Goal: Task Accomplishment & Management: Complete application form

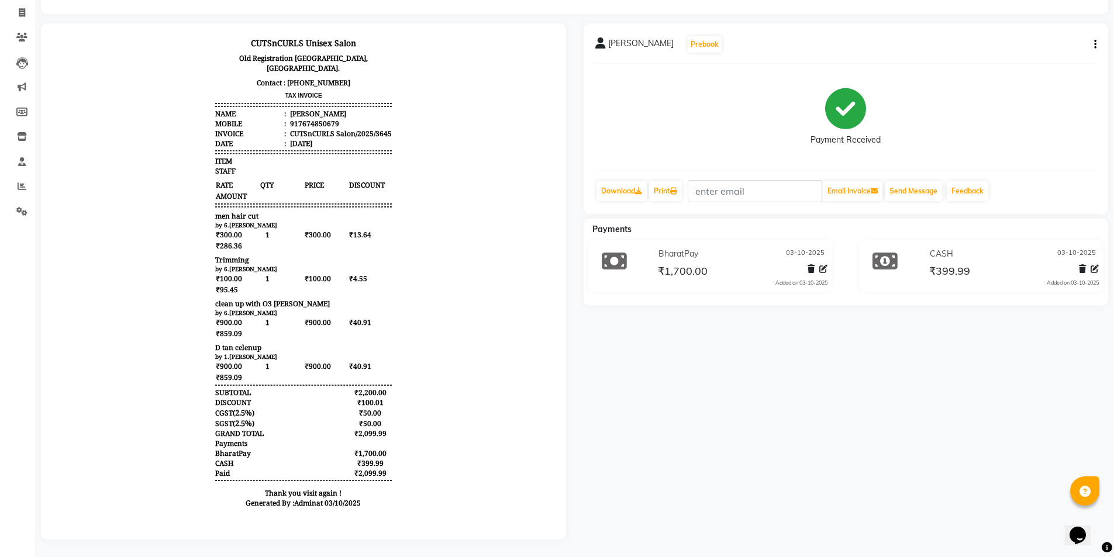
scroll to position [81, 0]
click at [17, 6] on span at bounding box center [22, 12] width 20 height 13
select select "service"
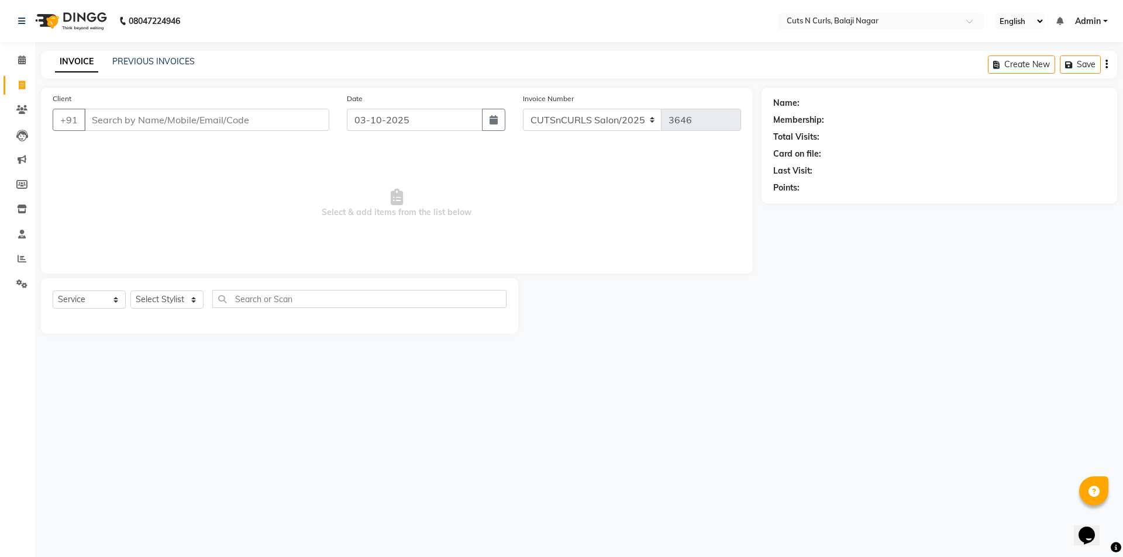
click at [144, 126] on input "Client" at bounding box center [206, 120] width 245 height 22
type input "6303520423"
click at [292, 121] on span "Add Client" at bounding box center [299, 120] width 46 height 12
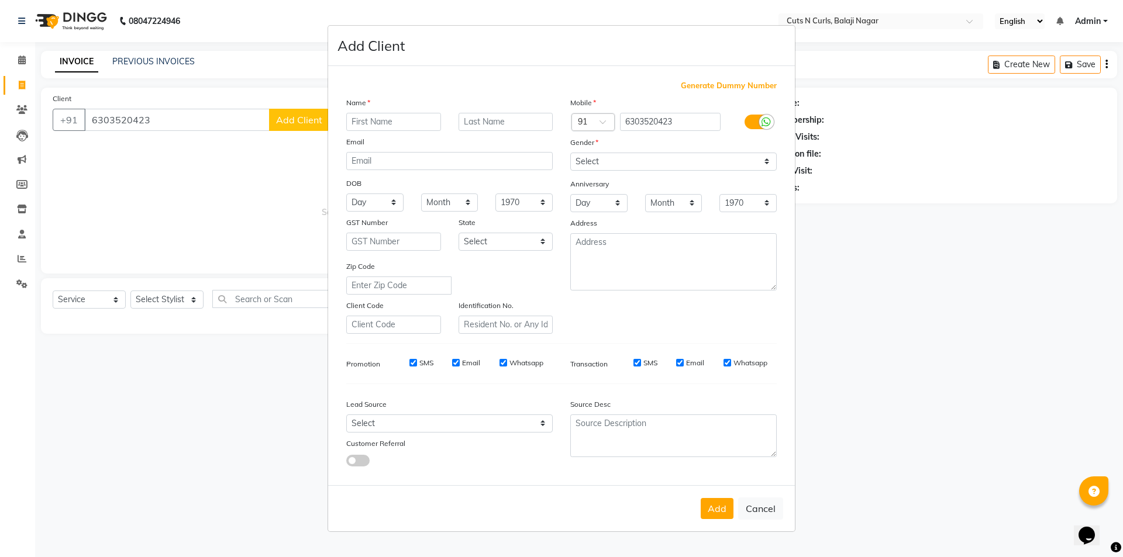
click at [389, 122] on input "text" at bounding box center [393, 122] width 95 height 18
type input "varun"
click at [752, 156] on select "Select [DEMOGRAPHIC_DATA] [DEMOGRAPHIC_DATA] Other Prefer Not To Say" at bounding box center [673, 162] width 206 height 18
select select "[DEMOGRAPHIC_DATA]"
click at [570, 153] on select "Select [DEMOGRAPHIC_DATA] [DEMOGRAPHIC_DATA] Other Prefer Not To Say" at bounding box center [673, 162] width 206 height 18
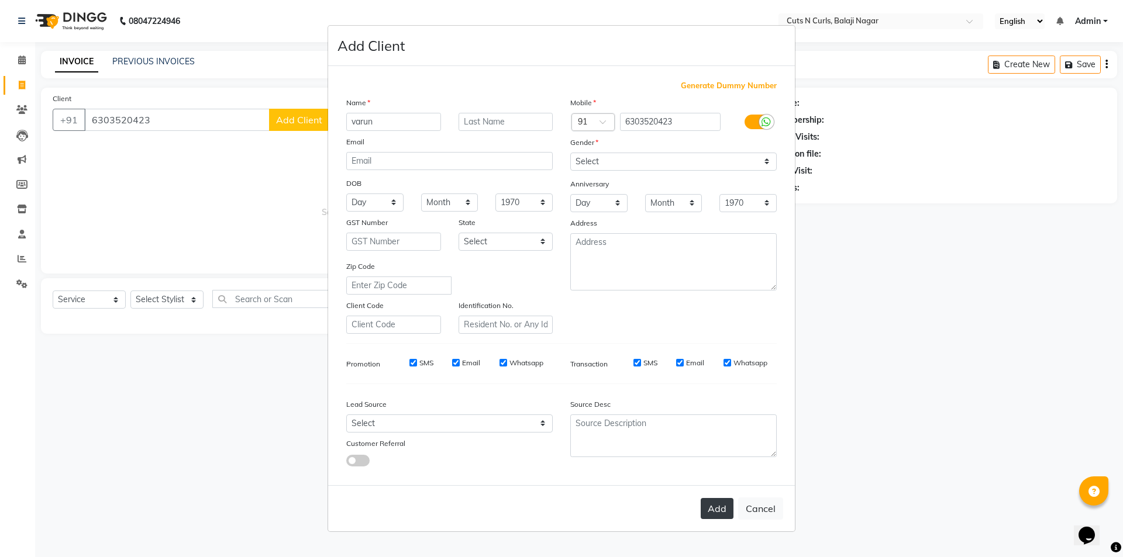
click at [717, 513] on button "Add" at bounding box center [716, 508] width 33 height 21
select select
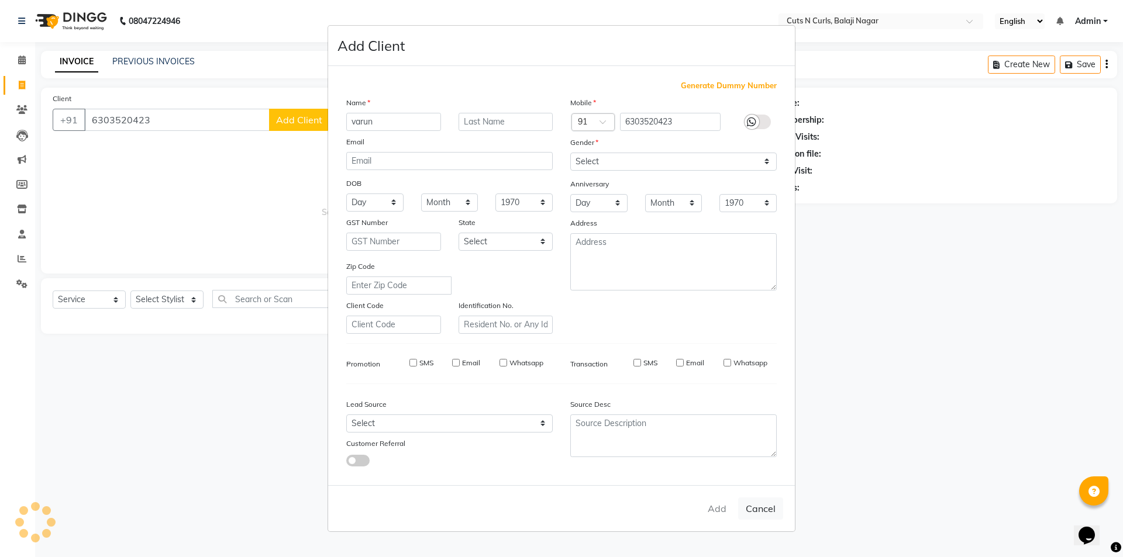
select select
checkbox input "false"
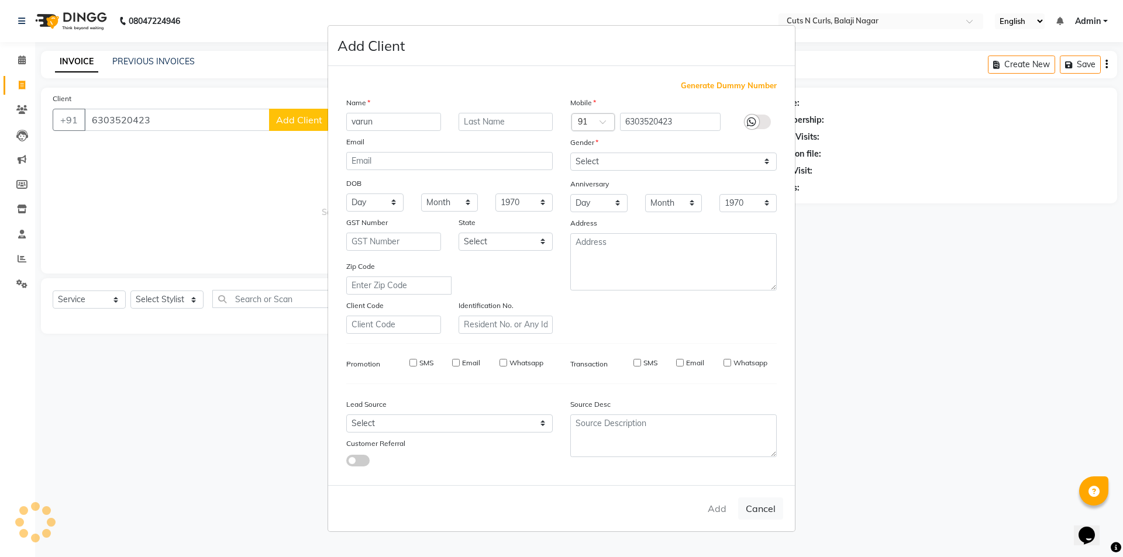
checkbox input "false"
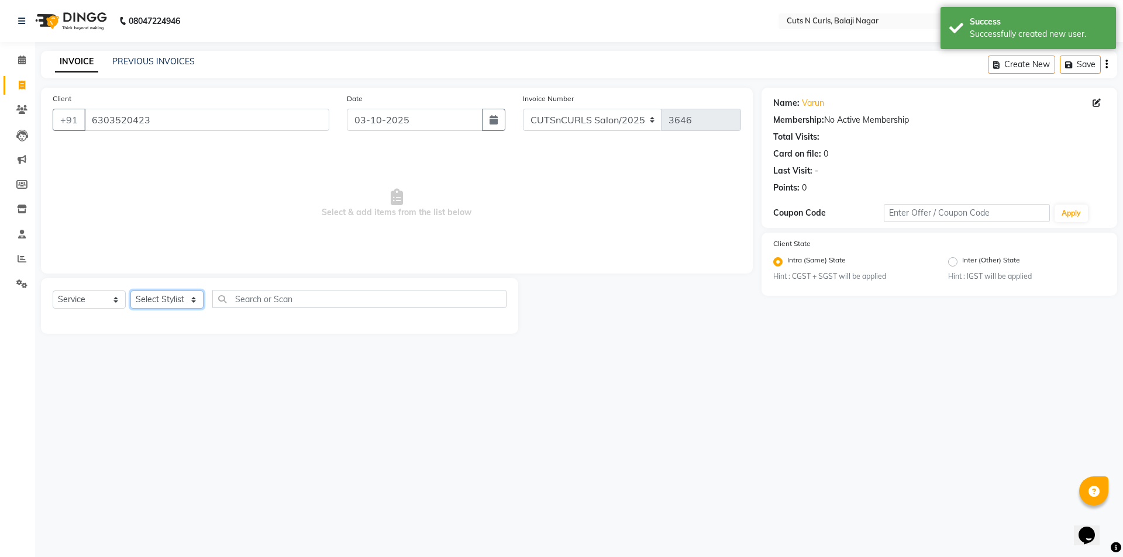
click at [145, 300] on select "Select Stylist 1.[PERSON_NAME] 3.[PERSON_NAME] 4.Sameer 5.[PERSON_NAME] 6.[PERS…" at bounding box center [166, 300] width 73 height 18
select select "92223"
click at [130, 291] on select "Select Stylist 1.[PERSON_NAME] 3.[PERSON_NAME] 4.Sameer 5.[PERSON_NAME] 6.[PERS…" at bounding box center [166, 300] width 73 height 18
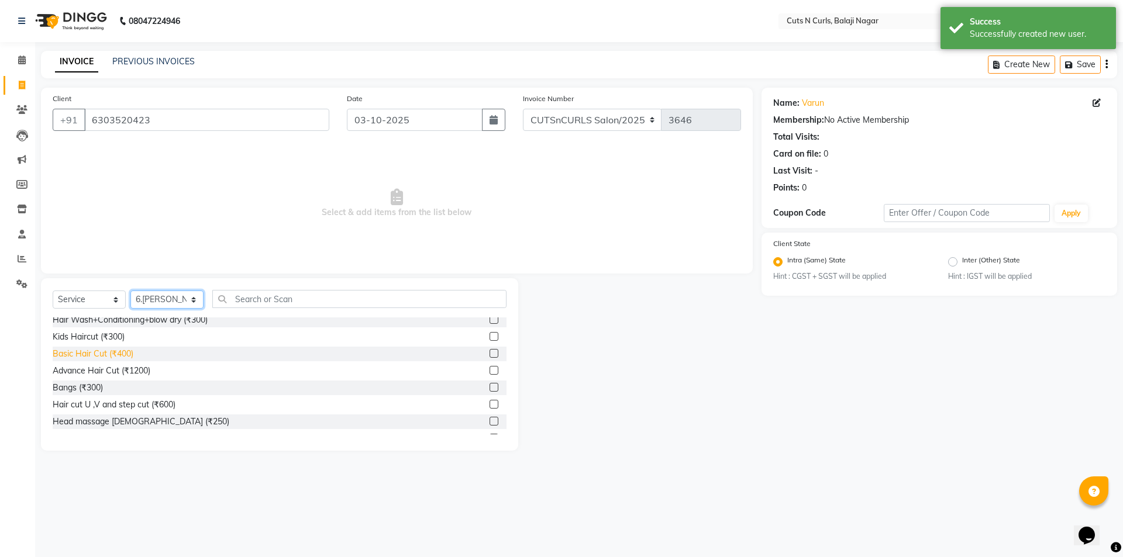
scroll to position [58, 0]
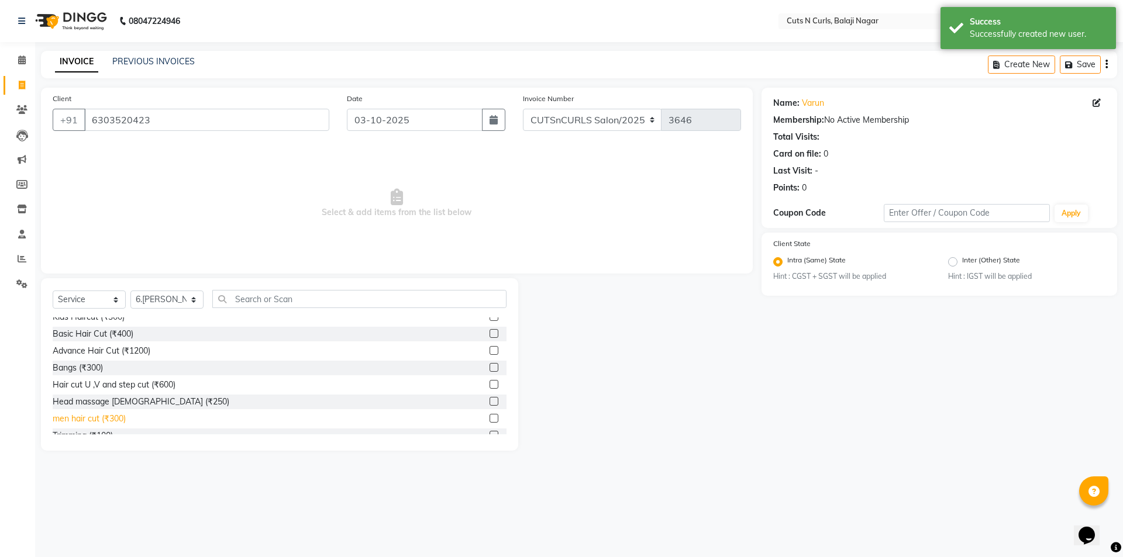
click at [86, 417] on div "men hair cut (₹300)" at bounding box center [89, 419] width 73 height 12
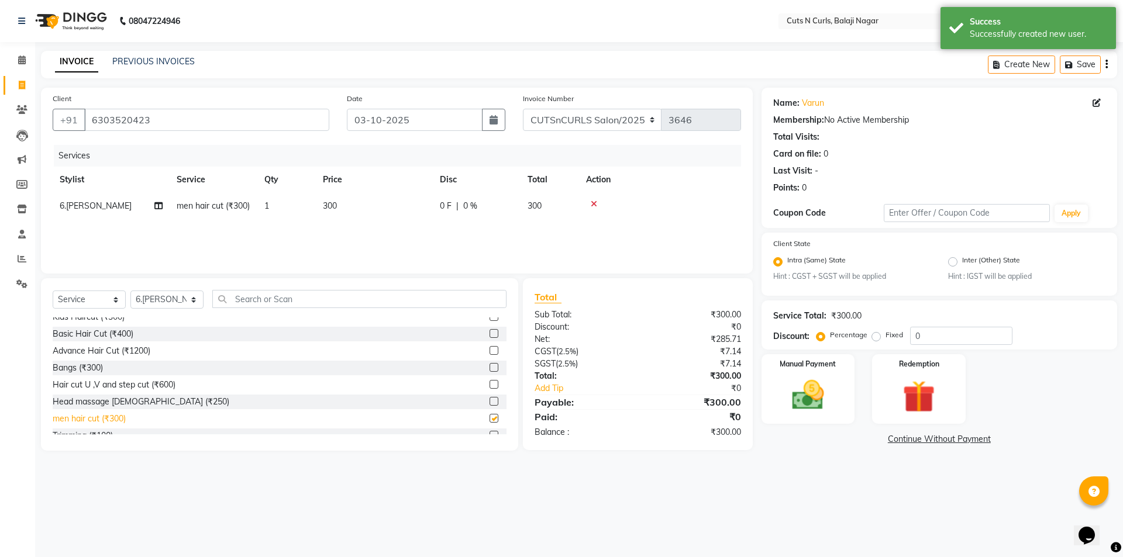
checkbox input "false"
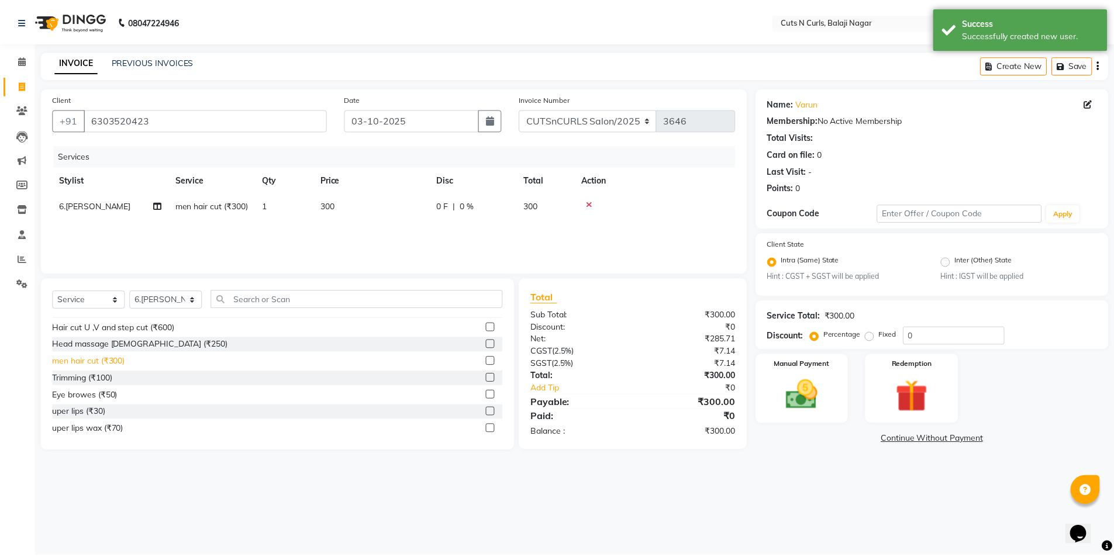
scroll to position [117, 0]
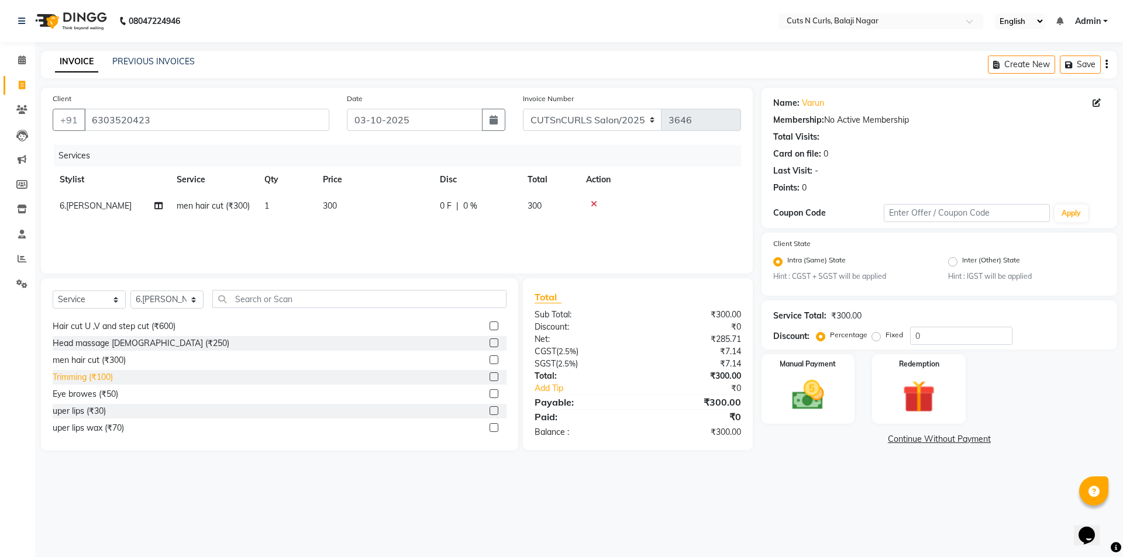
click at [85, 381] on div "Trimming (₹100)" at bounding box center [83, 377] width 60 height 12
checkbox input "false"
click at [167, 306] on select "Select Stylist 1.[PERSON_NAME] 3.[PERSON_NAME] 4.Sameer 5.[PERSON_NAME] 6.[PERS…" at bounding box center [166, 300] width 73 height 18
select select "87160"
click at [130, 305] on select "Select Stylist 1.[PERSON_NAME] 3.[PERSON_NAME] 4.Sameer 5.[PERSON_NAME] 6.[PERS…" at bounding box center [166, 300] width 73 height 18
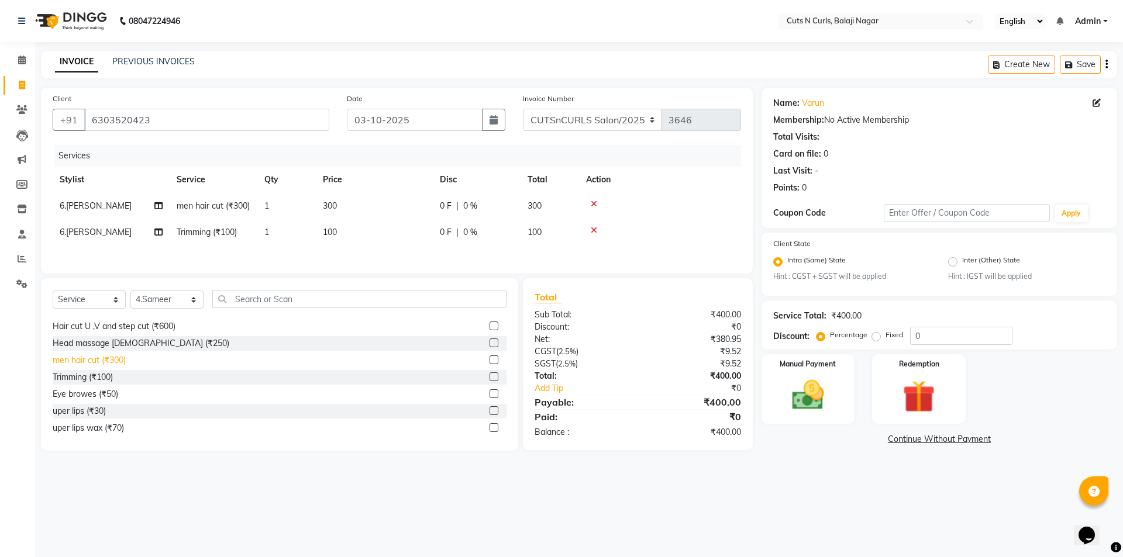
click at [81, 367] on div "men hair cut (₹300)" at bounding box center [89, 360] width 73 height 12
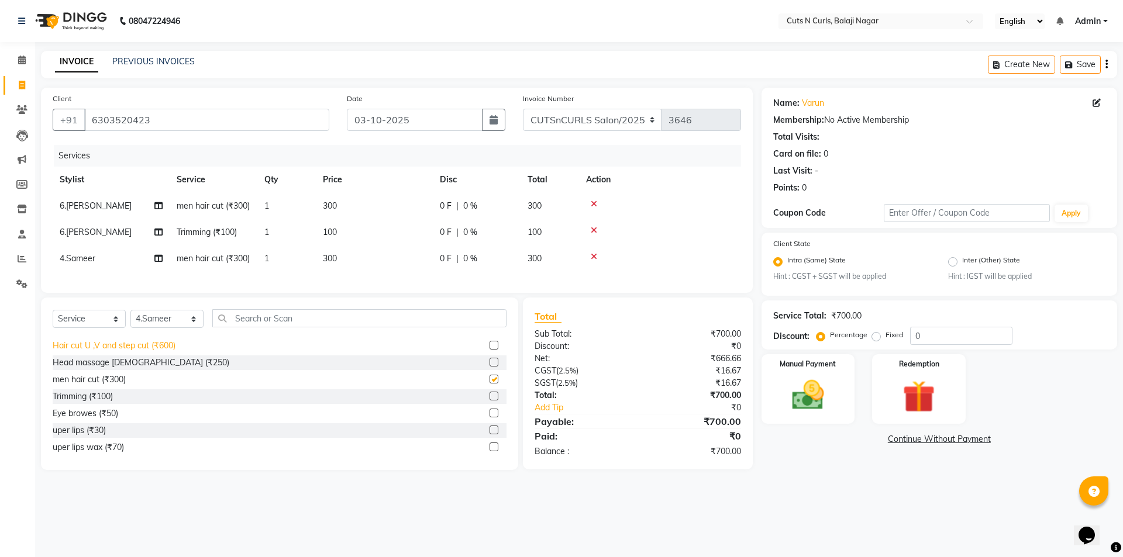
checkbox input "false"
click at [75, 403] on div "Trimming (₹100)" at bounding box center [83, 397] width 60 height 12
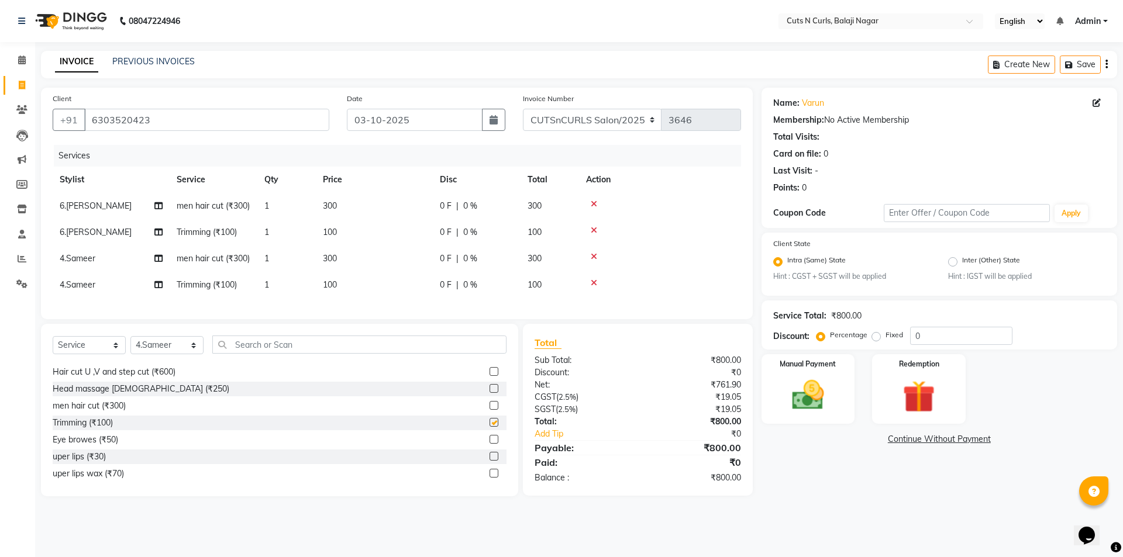
checkbox input "false"
click at [592, 298] on td at bounding box center [660, 285] width 162 height 26
click at [598, 287] on div at bounding box center [660, 283] width 148 height 8
click at [595, 287] on icon at bounding box center [593, 283] width 6 height 8
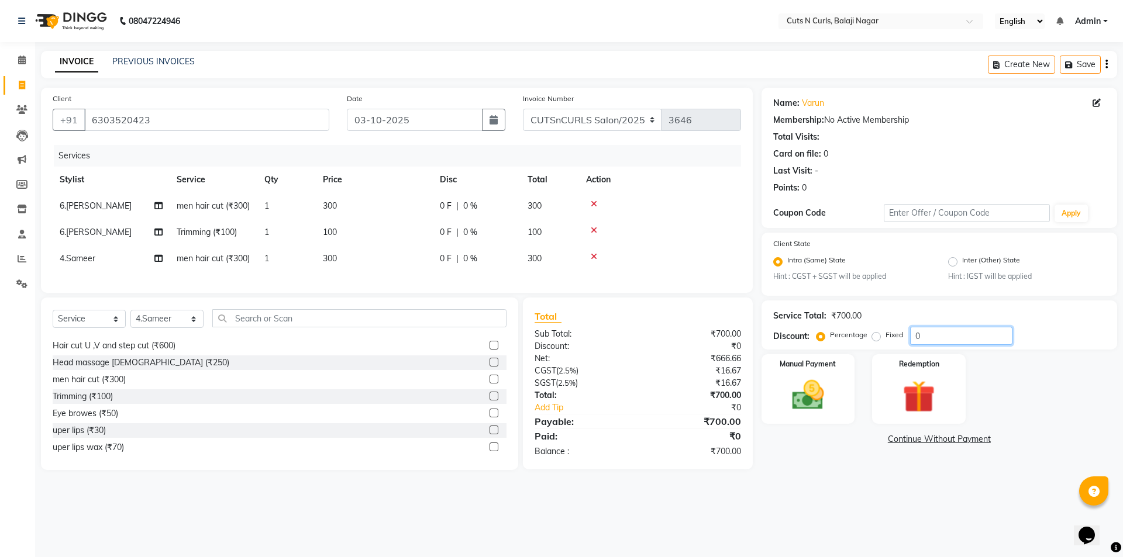
click at [963, 341] on input "0" at bounding box center [961, 336] width 102 height 18
type input "100"
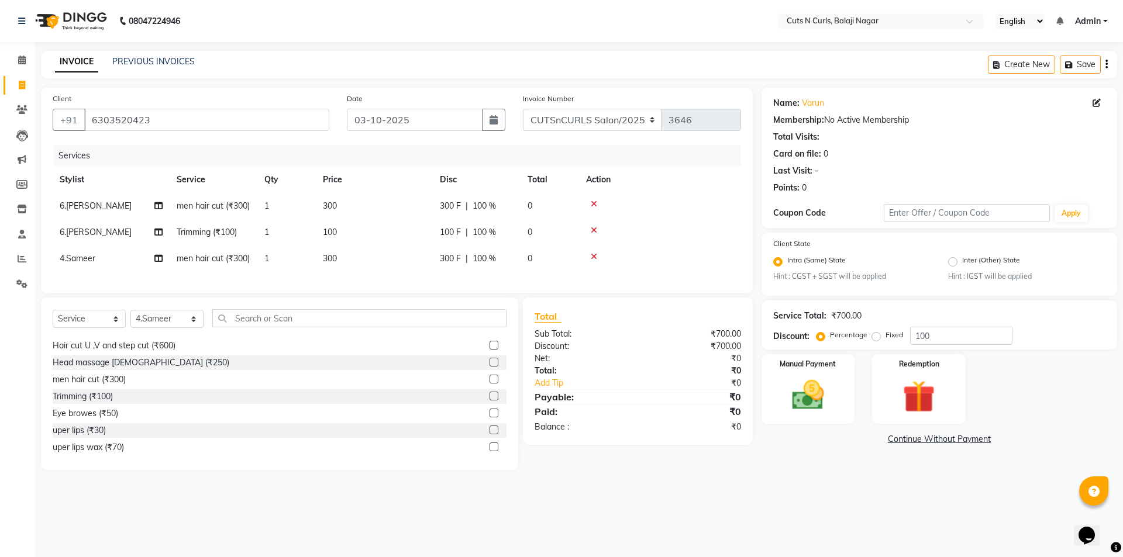
click at [885, 339] on label "Fixed" at bounding box center [894, 335] width 18 height 11
click at [874, 339] on input "Fixed" at bounding box center [878, 335] width 8 height 8
radio input "true"
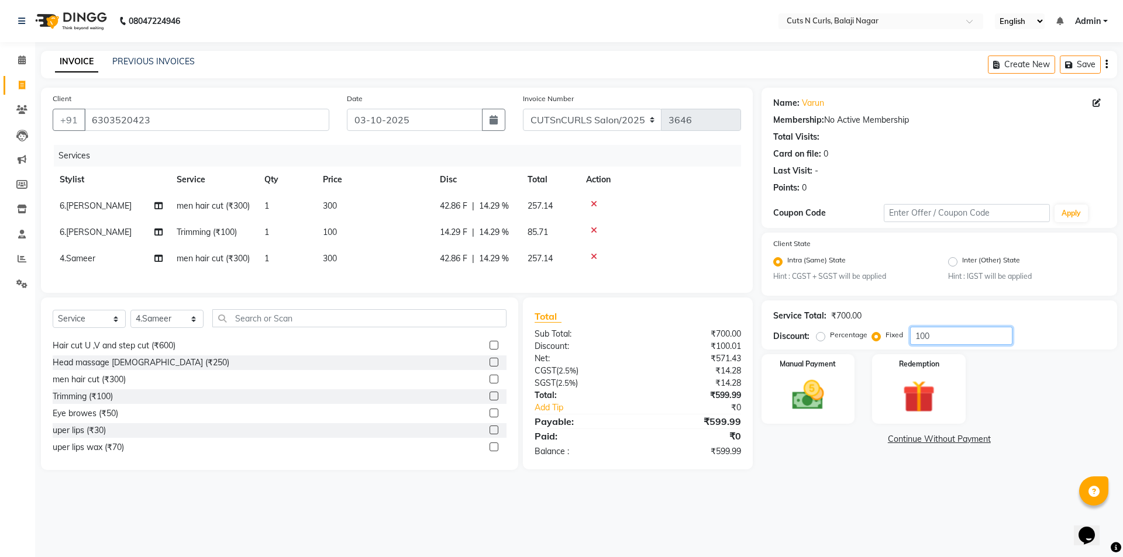
click at [990, 330] on input "100" at bounding box center [961, 336] width 102 height 18
type input "1"
type input "200"
click at [789, 384] on img at bounding box center [808, 396] width 54 height 39
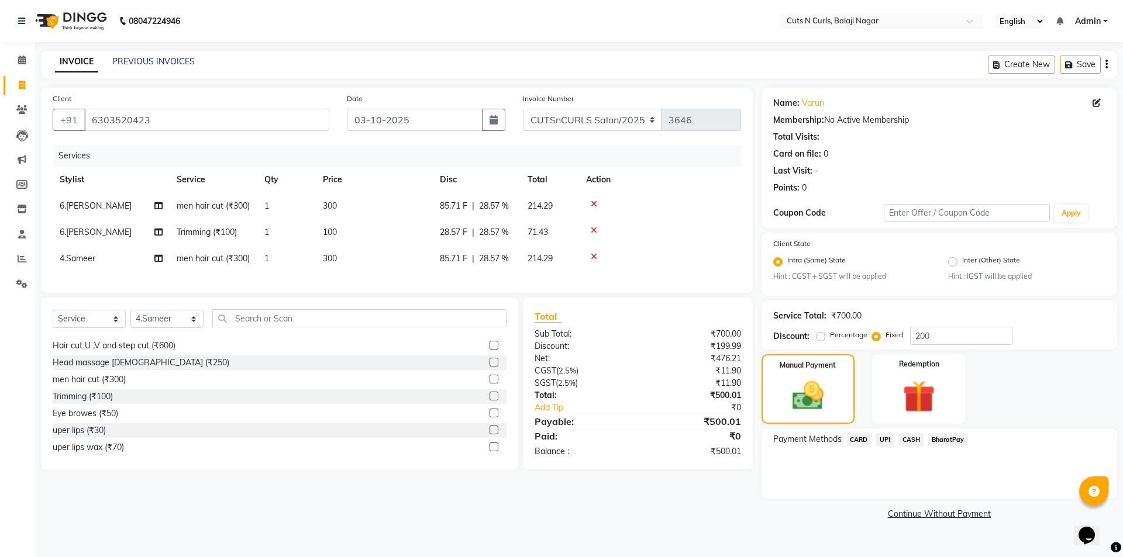
click at [911, 439] on span "CASH" at bounding box center [910, 439] width 25 height 13
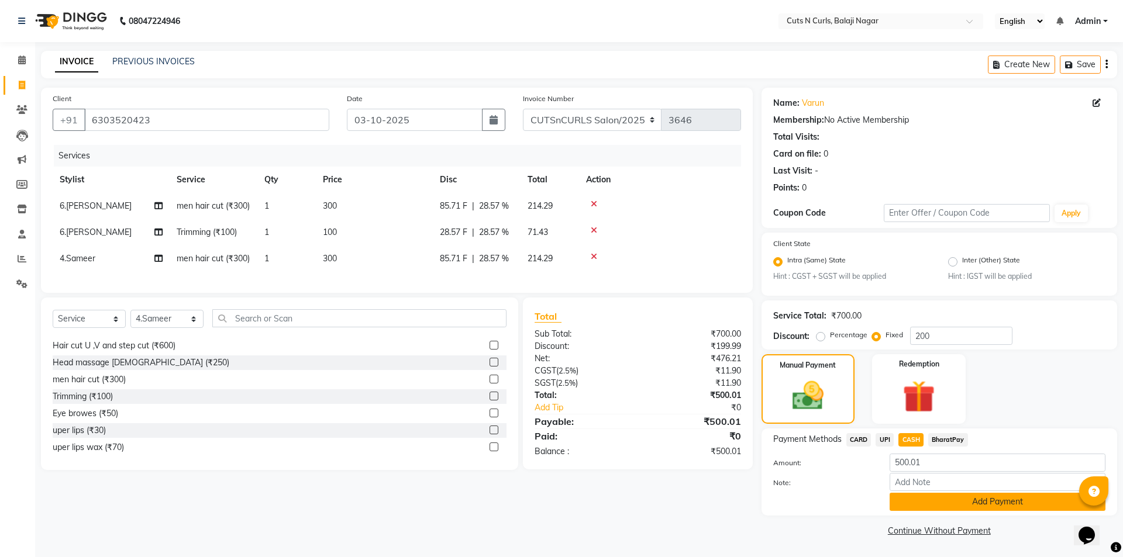
click at [933, 503] on button "Add Payment" at bounding box center [997, 502] width 216 height 18
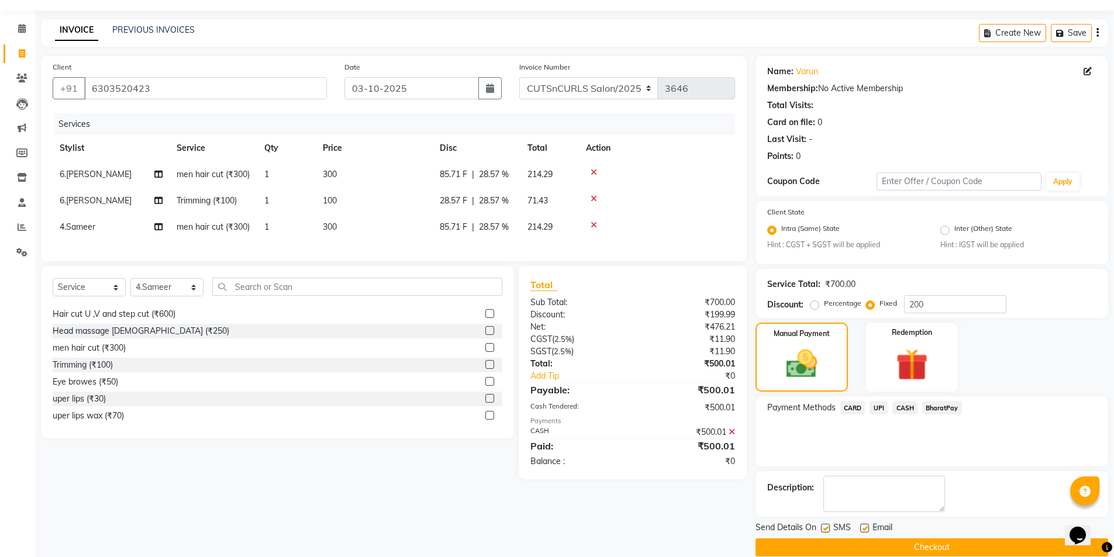
scroll to position [49, 0]
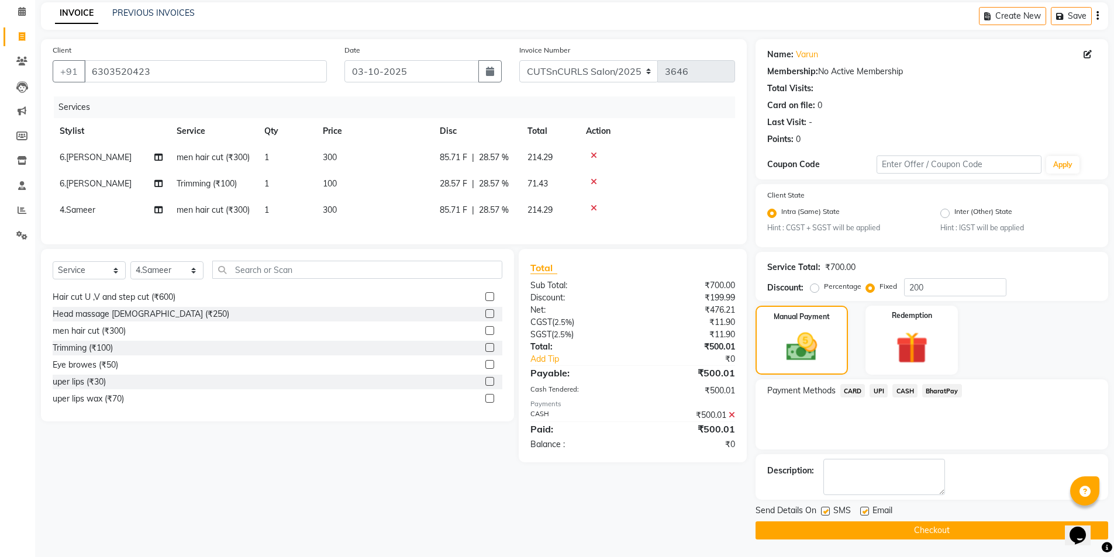
click at [865, 509] on label at bounding box center [864, 511] width 9 height 9
click at [865, 509] on input "checkbox" at bounding box center [864, 512] width 8 height 8
checkbox input "false"
click at [827, 510] on label at bounding box center [825, 511] width 9 height 9
click at [827, 510] on input "checkbox" at bounding box center [825, 512] width 8 height 8
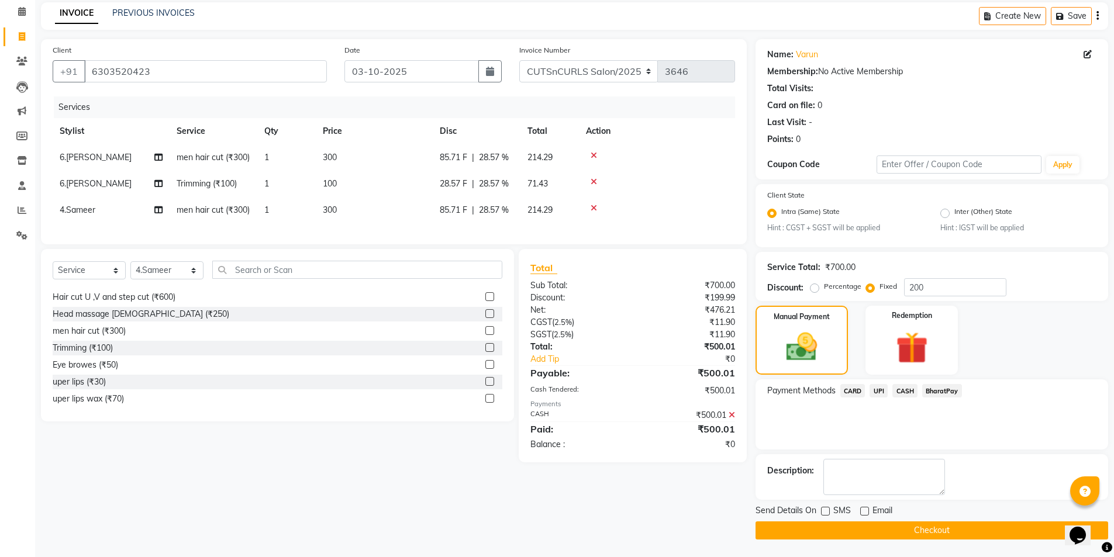
click at [826, 512] on label at bounding box center [825, 511] width 9 height 9
click at [826, 512] on input "checkbox" at bounding box center [825, 512] width 8 height 8
checkbox input "true"
click at [831, 524] on button "Checkout" at bounding box center [931, 531] width 353 height 18
